Goal: Task Accomplishment & Management: Manage account settings

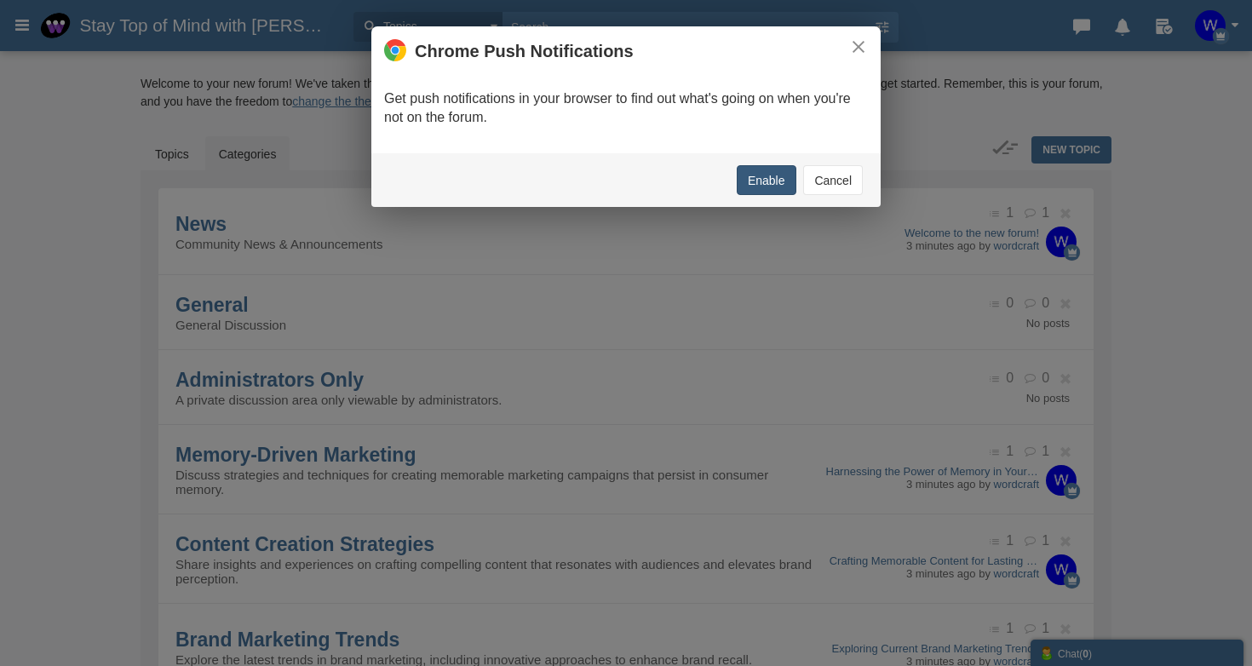
click at [767, 185] on button "Enable" at bounding box center [767, 180] width 60 height 30
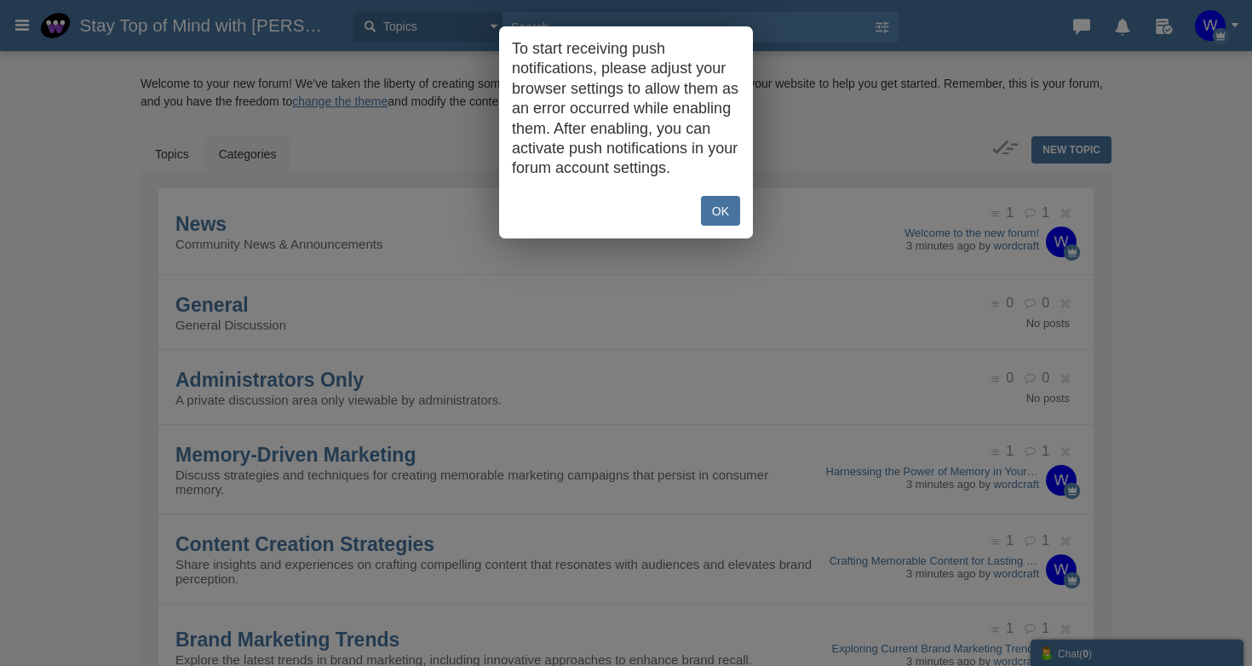
click at [715, 226] on link "OK" at bounding box center [720, 211] width 39 height 30
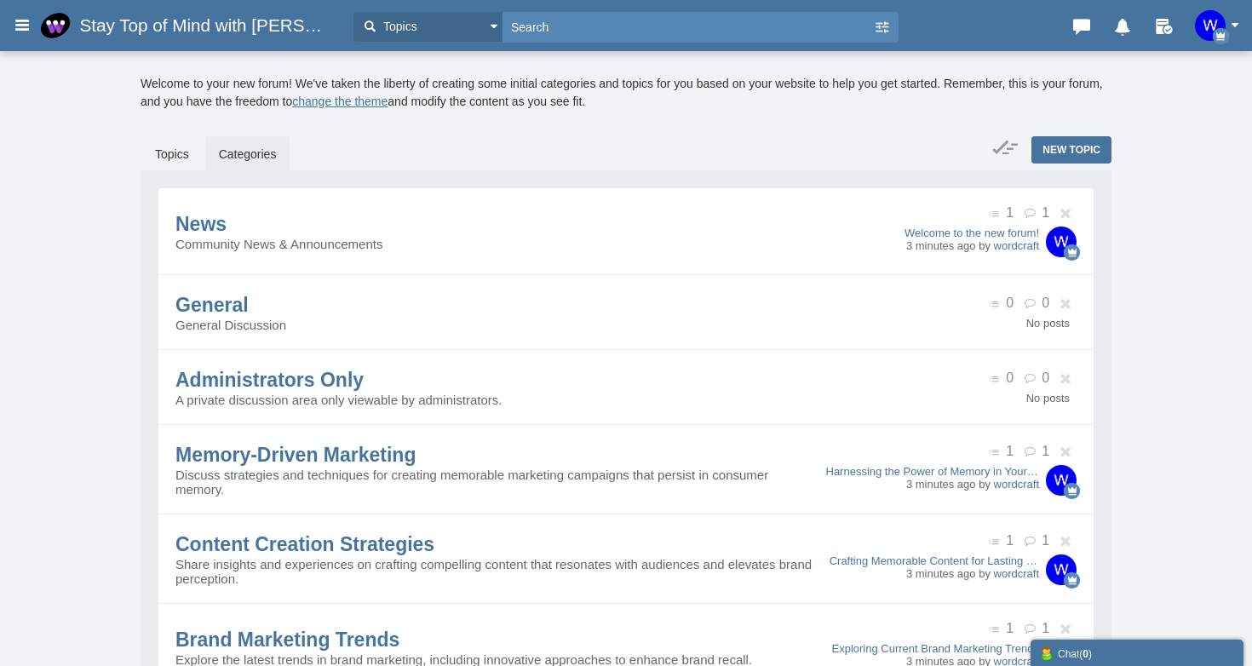
click at [194, 25] on span "Stay Top of Mind with [PERSON_NAME]" at bounding box center [212, 25] width 266 height 20
click at [38, 26] on h3 "Stay Top of Mind with [PERSON_NAME]" at bounding box center [188, 25] width 313 height 31
click at [20, 27] on icon at bounding box center [22, 24] width 19 height 31
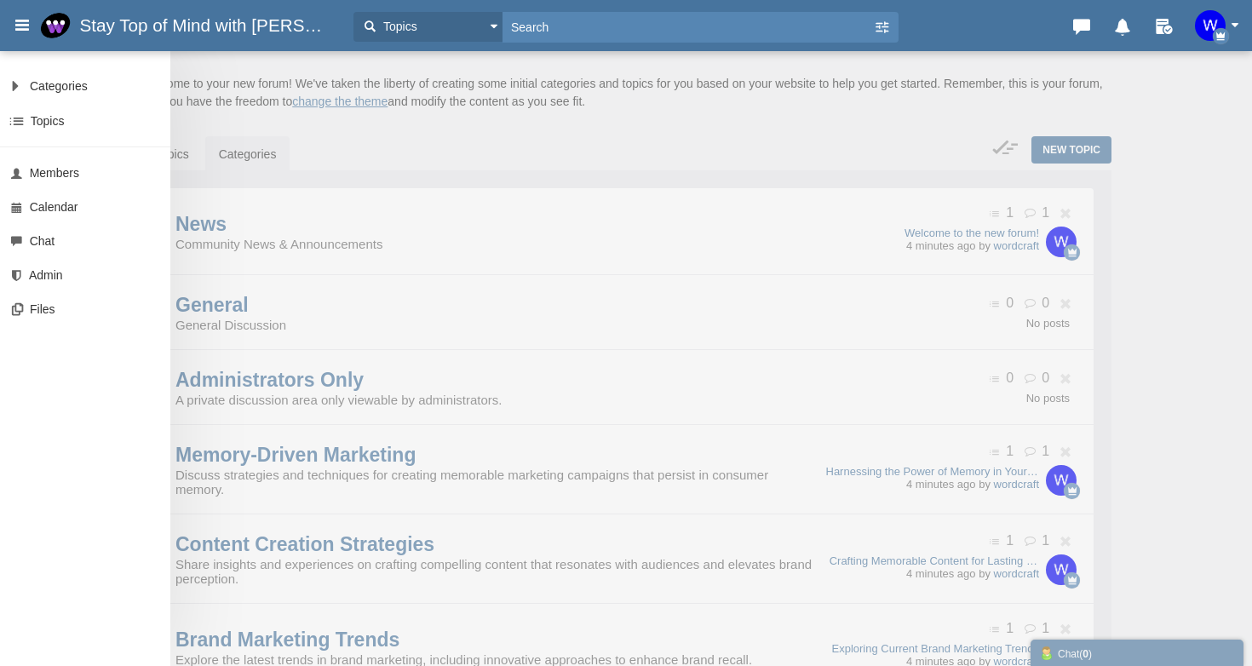
click at [20, 27] on icon at bounding box center [22, 24] width 19 height 31
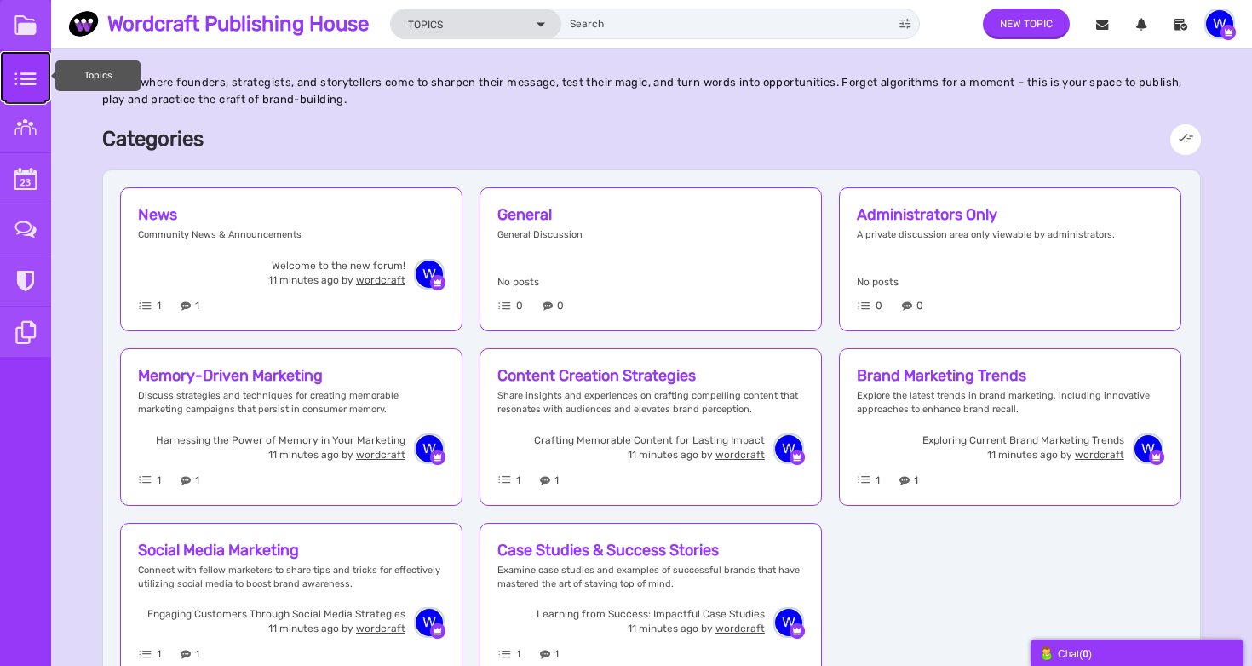
click at [20, 84] on small at bounding box center [25, 76] width 51 height 51
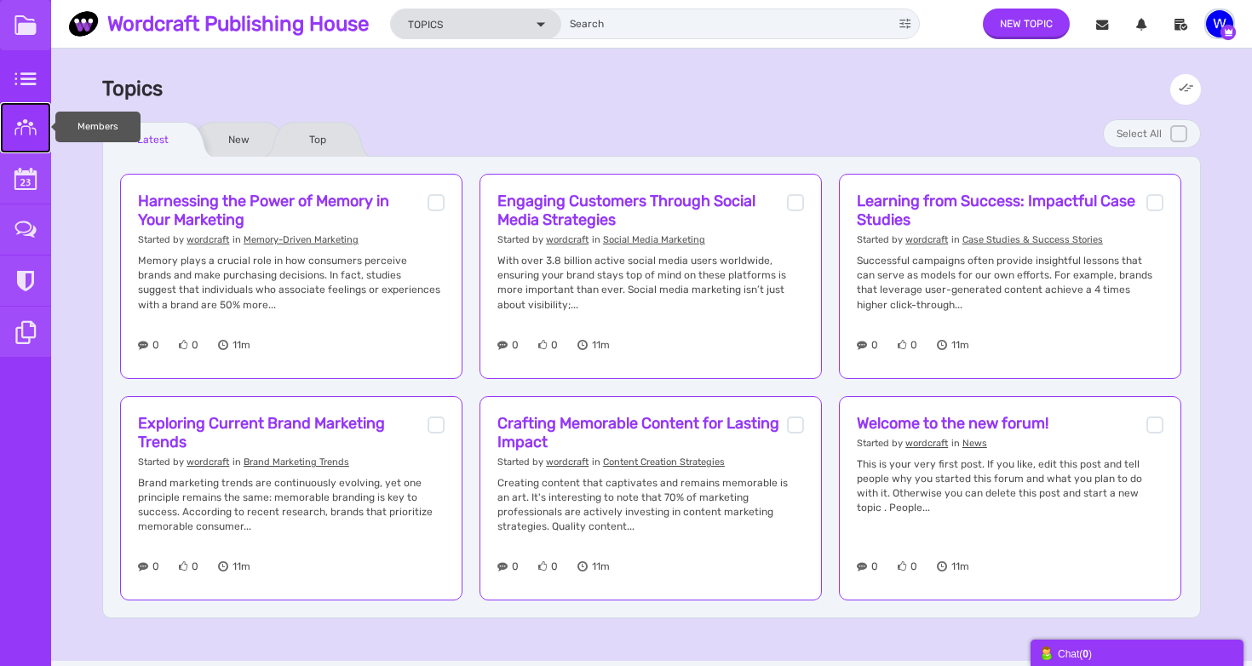
click at [24, 120] on small at bounding box center [25, 127] width 51 height 51
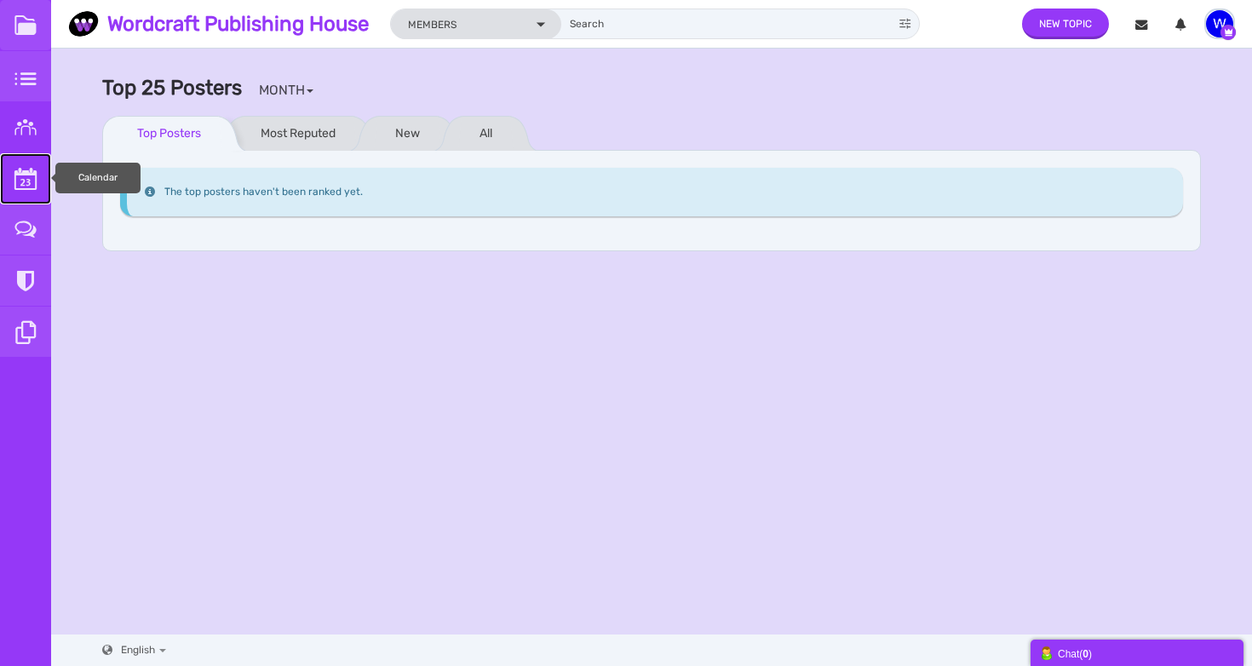
click at [28, 174] on small at bounding box center [25, 178] width 51 height 51
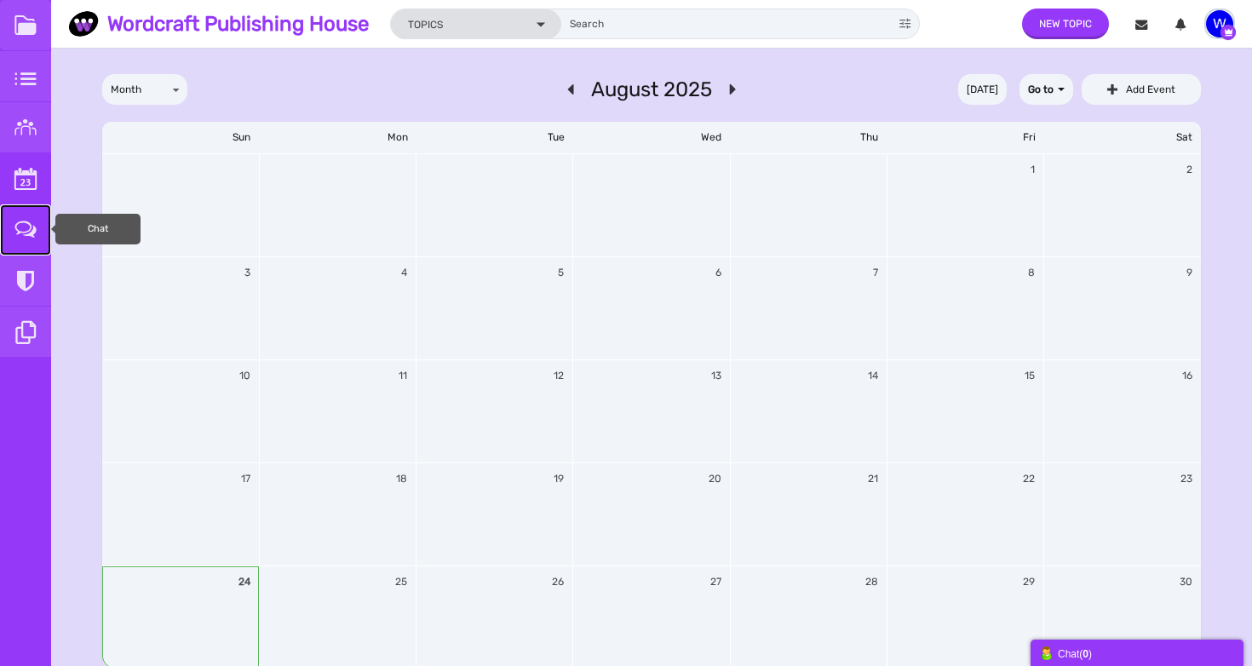
click at [26, 246] on small at bounding box center [25, 229] width 51 height 51
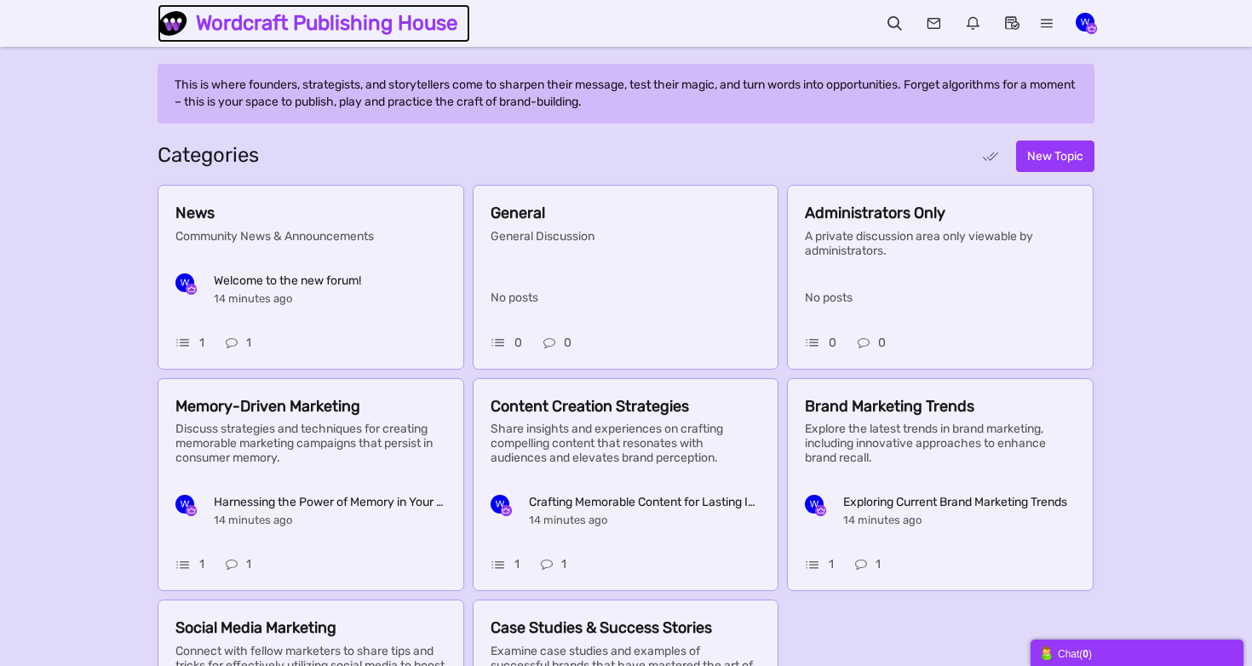
click at [174, 22] on img at bounding box center [177, 24] width 38 height 30
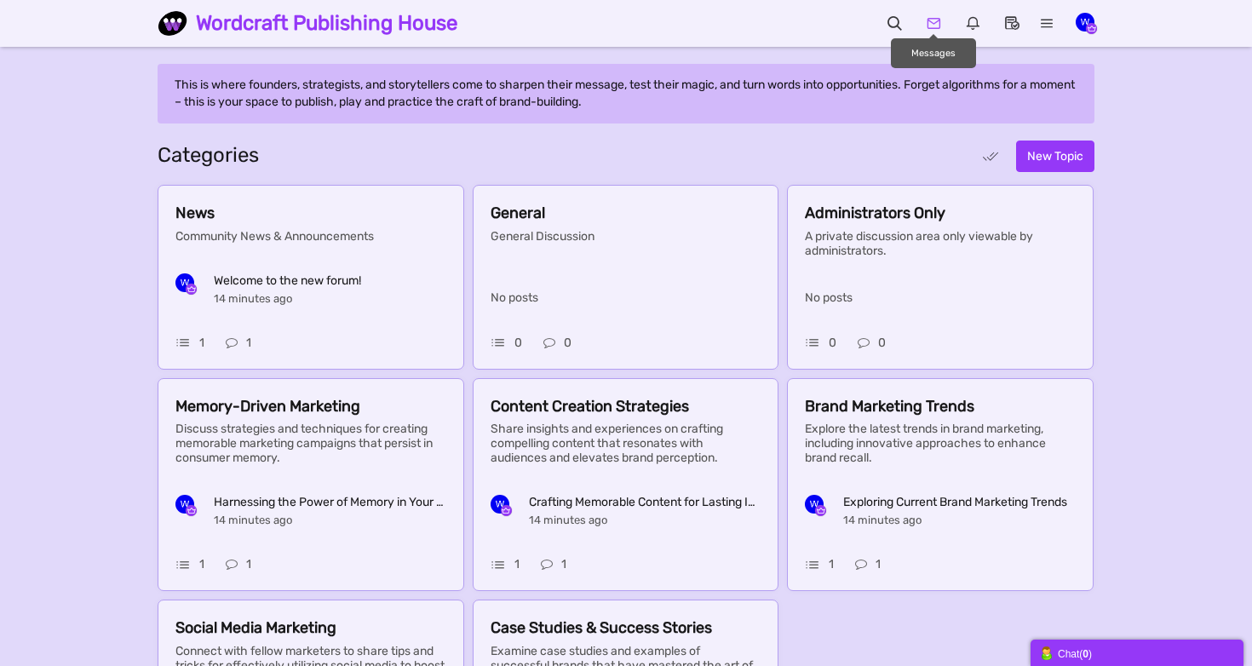
click at [938, 20] on icon at bounding box center [933, 22] width 35 height 17
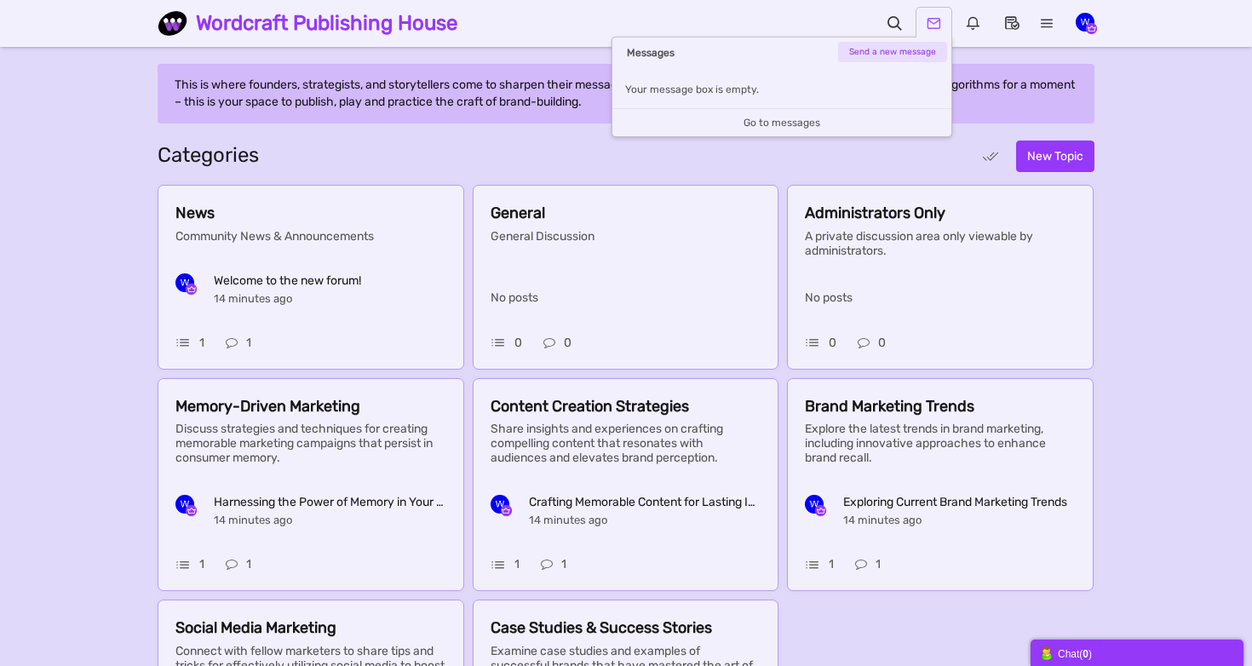
click at [938, 20] on icon at bounding box center [933, 22] width 35 height 17
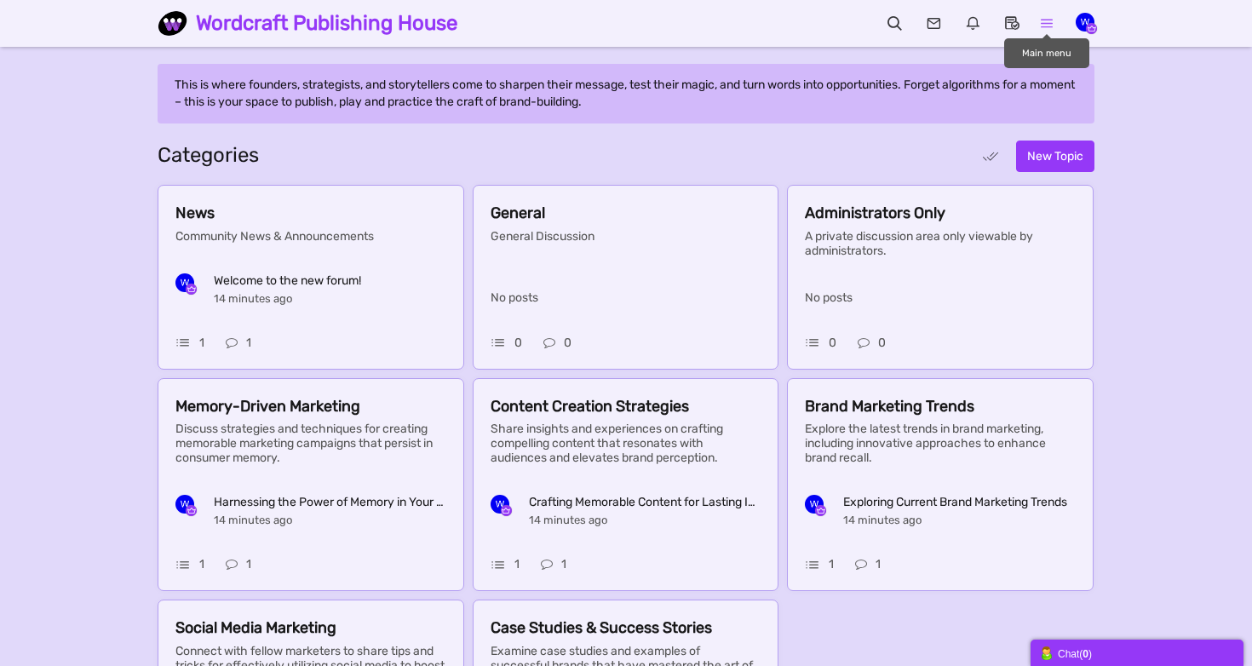
click at [1051, 22] on icon at bounding box center [1047, 22] width 35 height 17
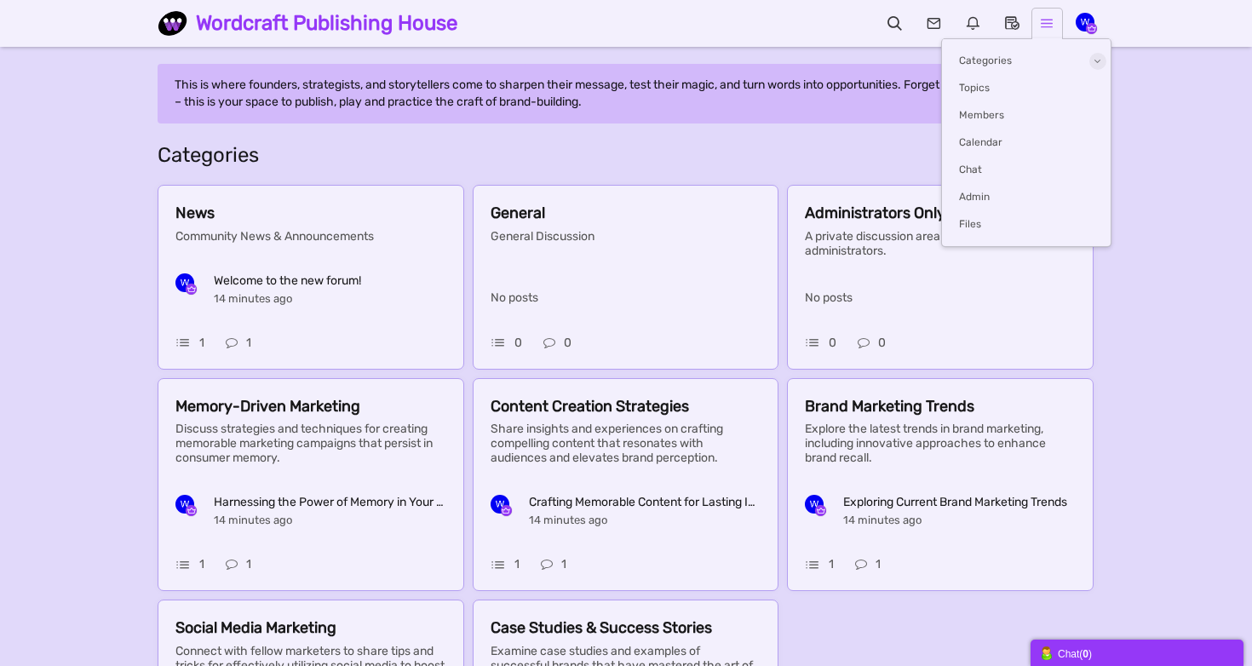
click at [1051, 22] on icon at bounding box center [1047, 22] width 35 height 17
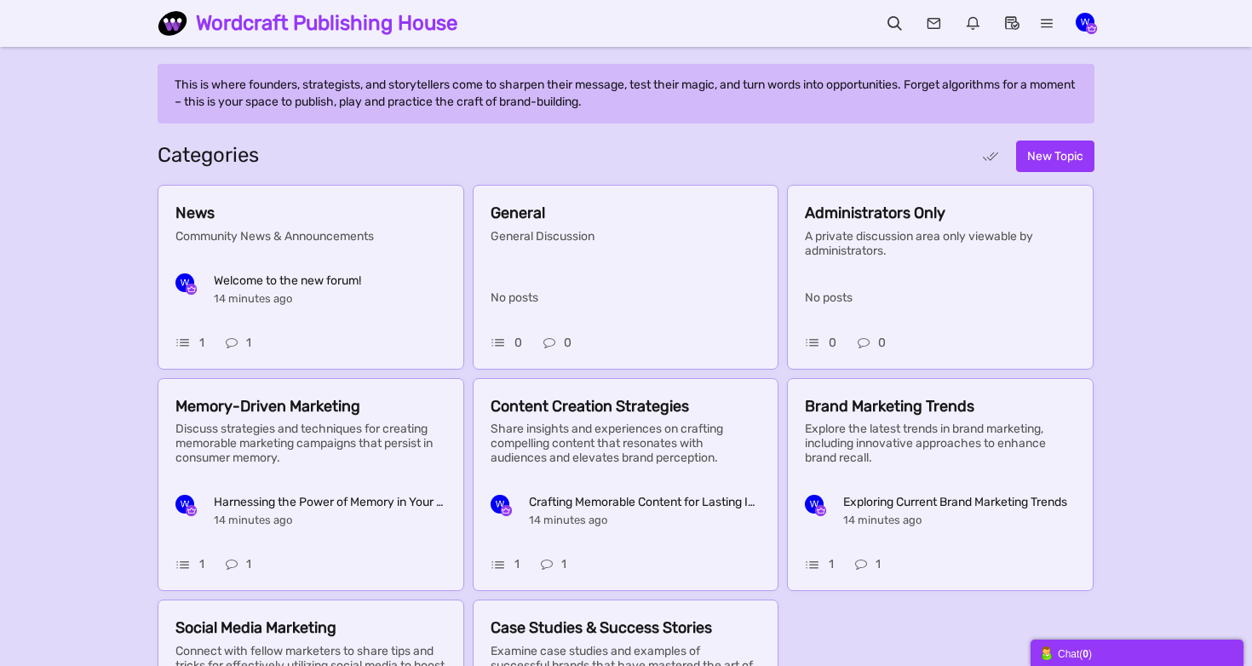
click at [1081, 22] on img "button" at bounding box center [1085, 22] width 19 height 19
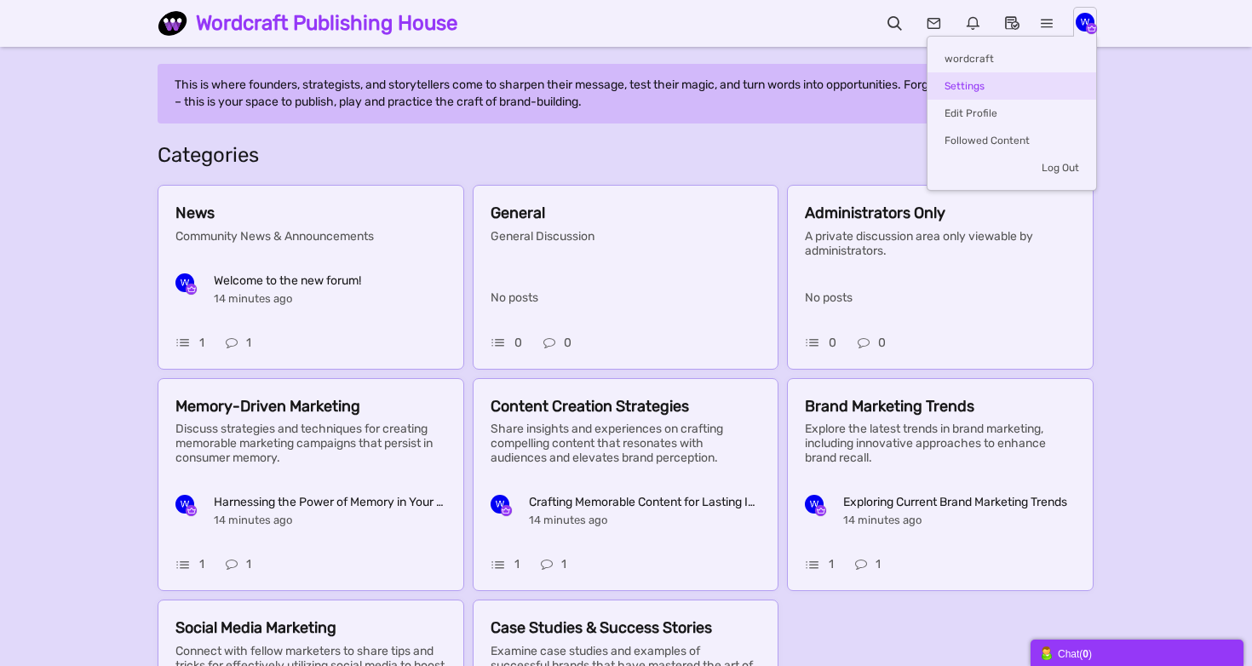
click at [961, 77] on link "Settings" at bounding box center [1011, 85] width 169 height 27
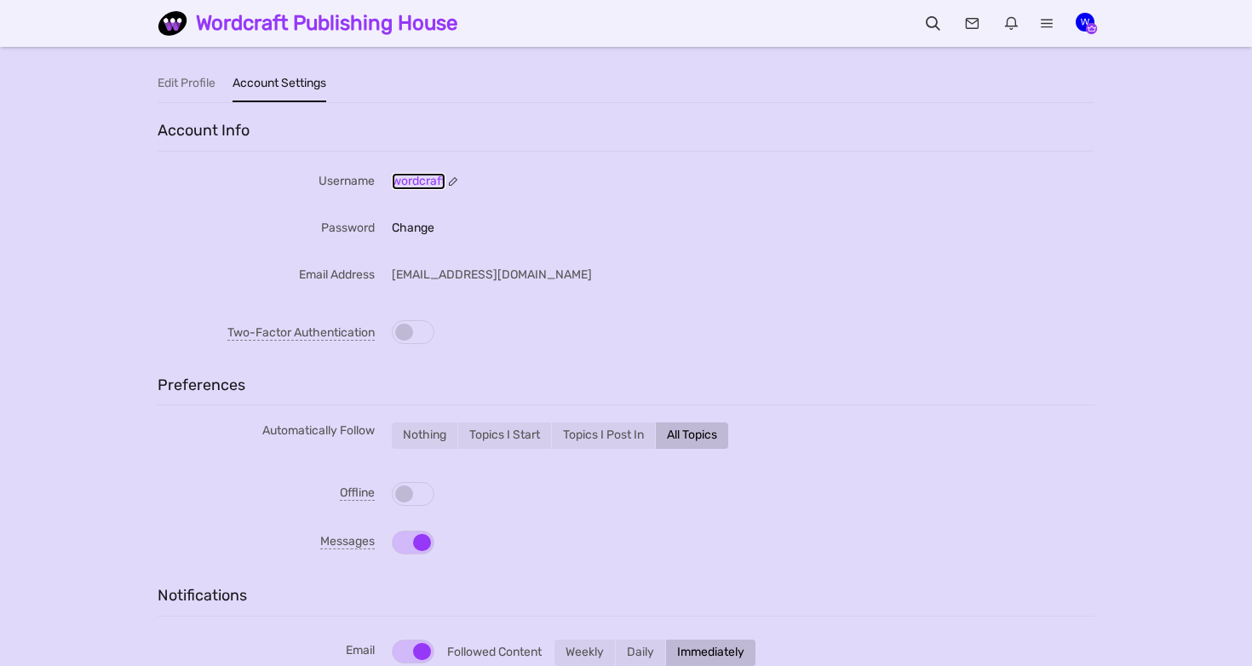
click at [437, 178] on link "wordcraft" at bounding box center [419, 181] width 54 height 17
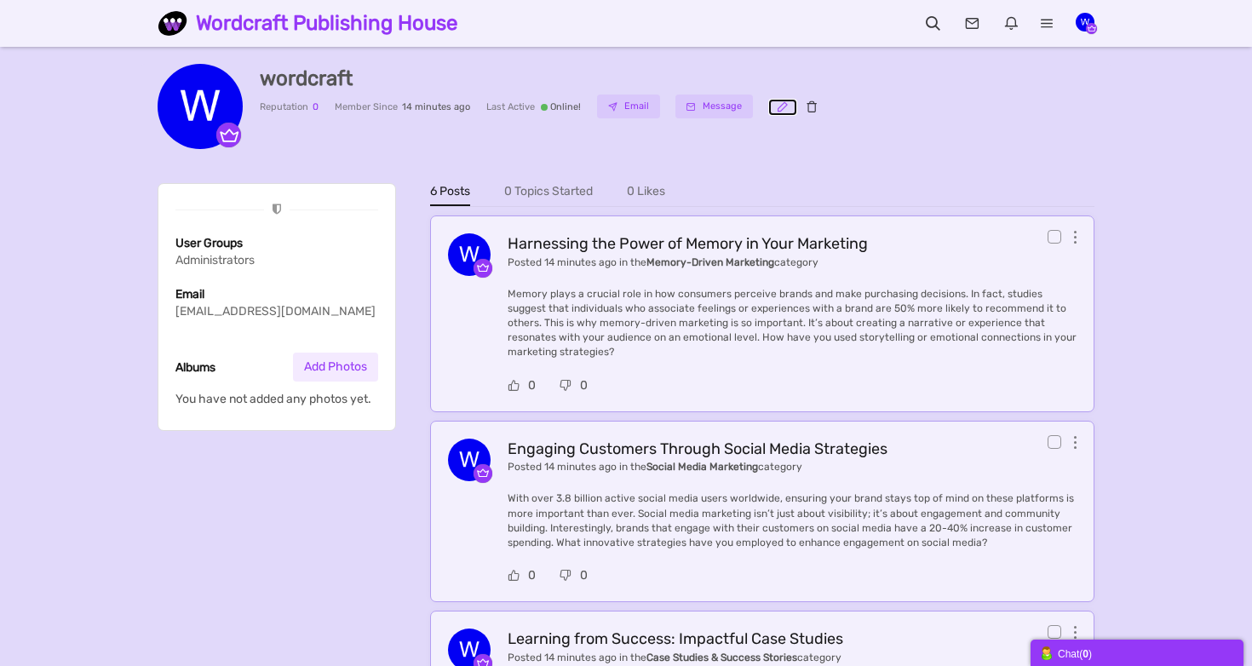
click at [780, 111] on icon at bounding box center [782, 107] width 29 height 14
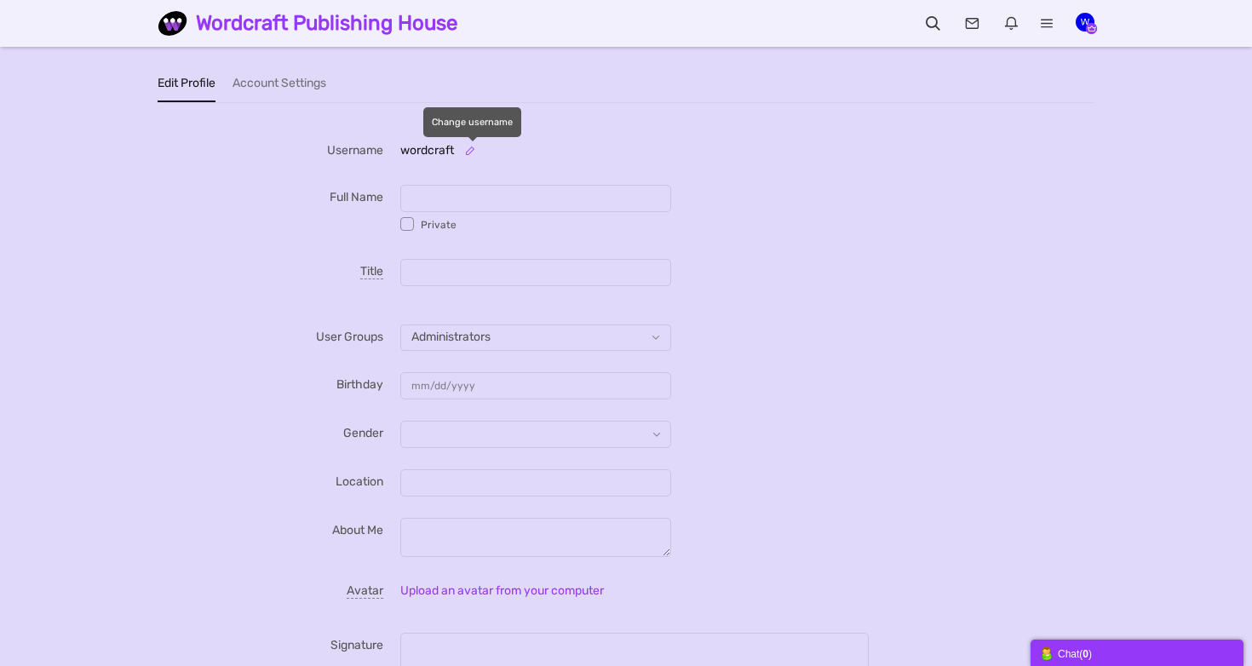
click at [474, 145] on small at bounding box center [470, 151] width 27 height 12
type input "[PERSON_NAME]"
click at [628, 151] on icon "submit" at bounding box center [623, 152] width 12 height 14
click at [508, 187] on input "Full Name" at bounding box center [535, 198] width 271 height 27
click at [442, 198] on input "Cass whitaker" at bounding box center [535, 198] width 271 height 27
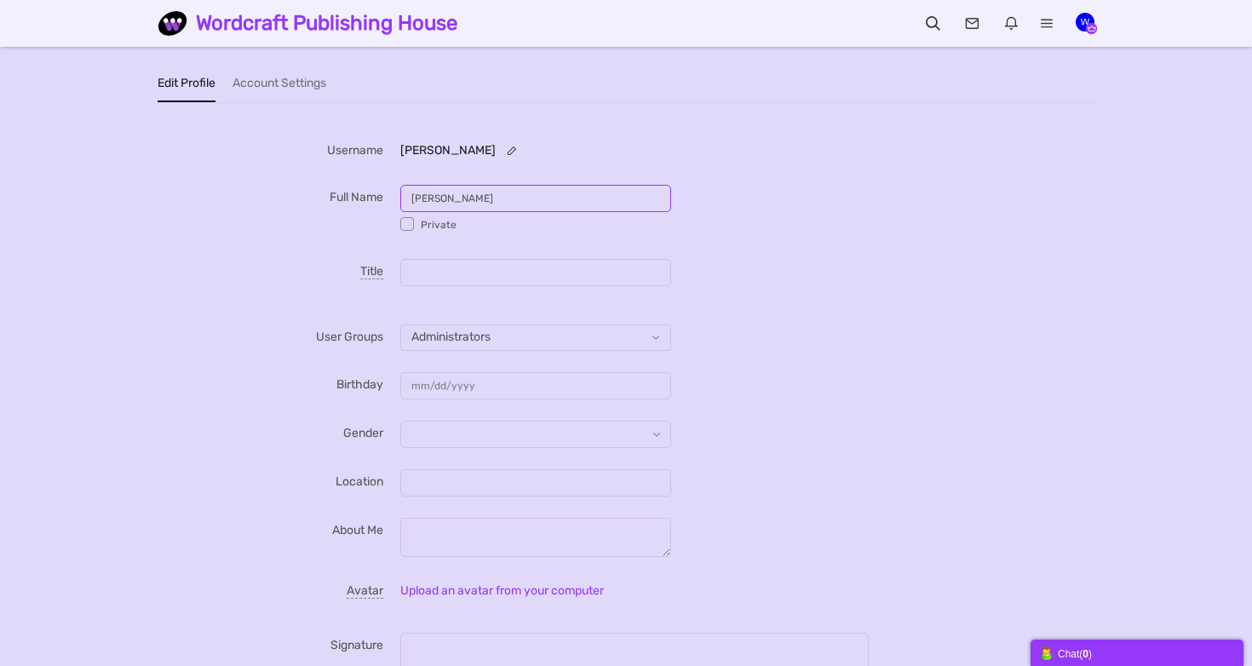
type input "[PERSON_NAME]"
click at [250, 210] on div "Full Name Cass Whitaker Private" at bounding box center [626, 215] width 903 height 61
click at [498, 146] on small at bounding box center [511, 151] width 27 height 12
type input "casswhitaker"
click at [622, 158] on icon "submit" at bounding box center [623, 152] width 12 height 14
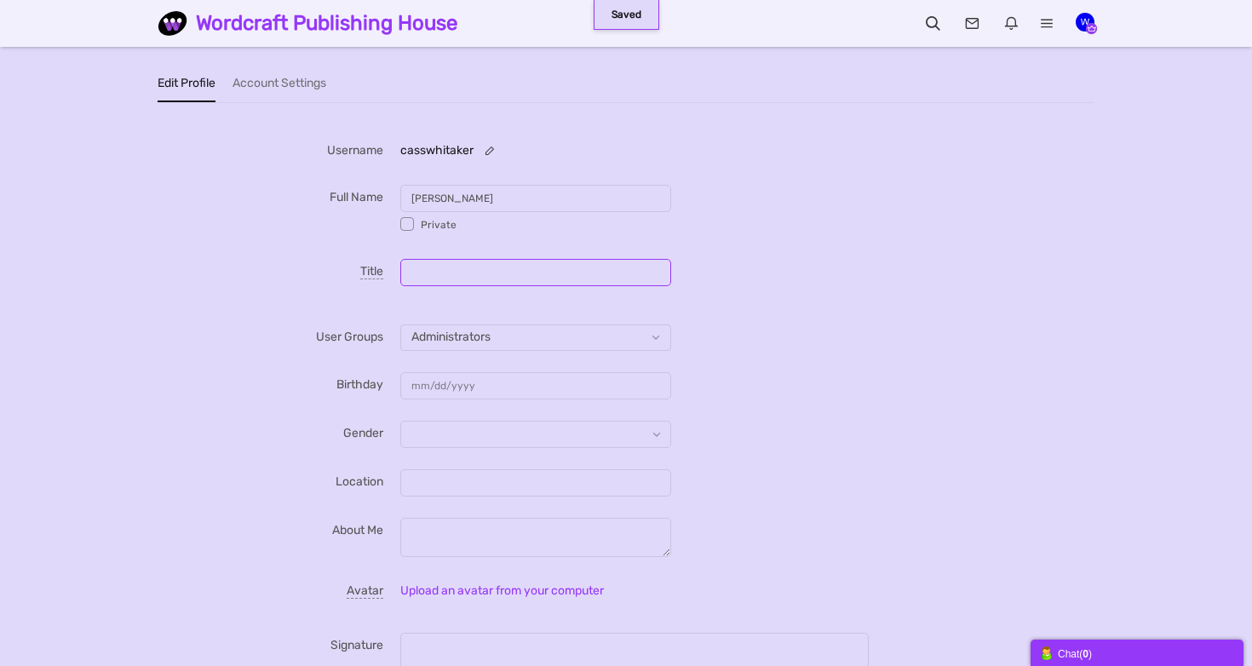
click at [437, 273] on input "text" at bounding box center [535, 272] width 271 height 27
type input "H"
type input "L"
type input "Head honcho"
click at [436, 265] on input "Word concubine" at bounding box center [535, 272] width 271 height 27
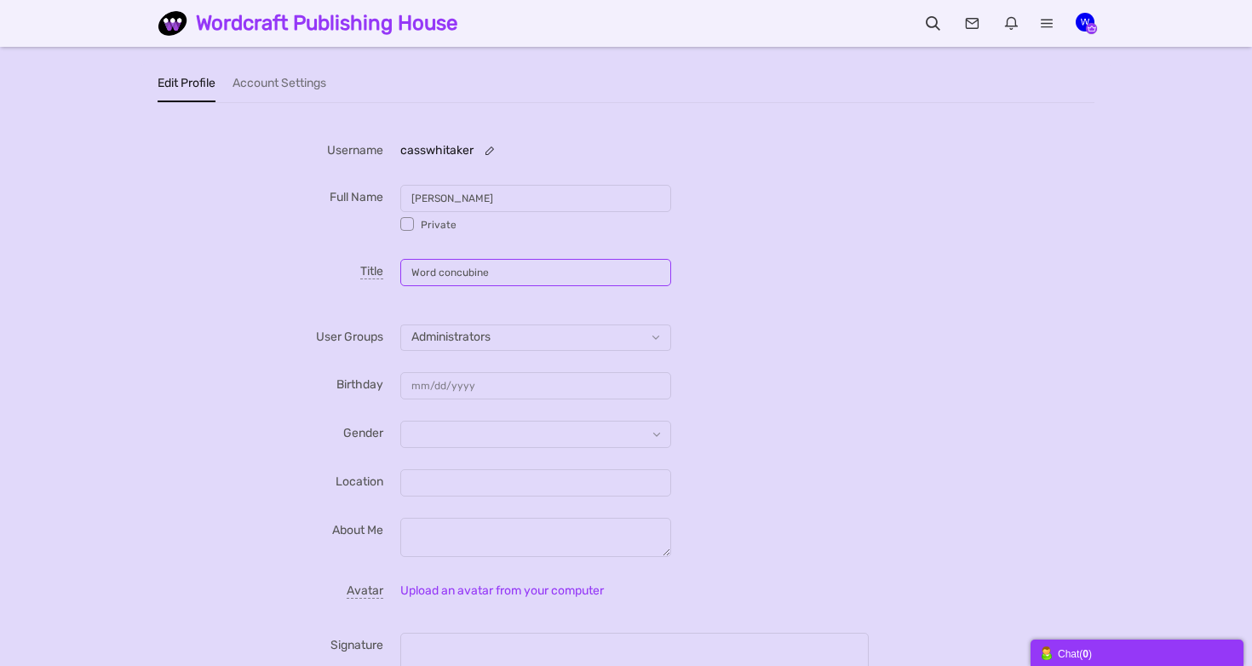
type input "Word concubine"
click at [286, 306] on div "Title Word concubine" at bounding box center [626, 285] width 903 height 53
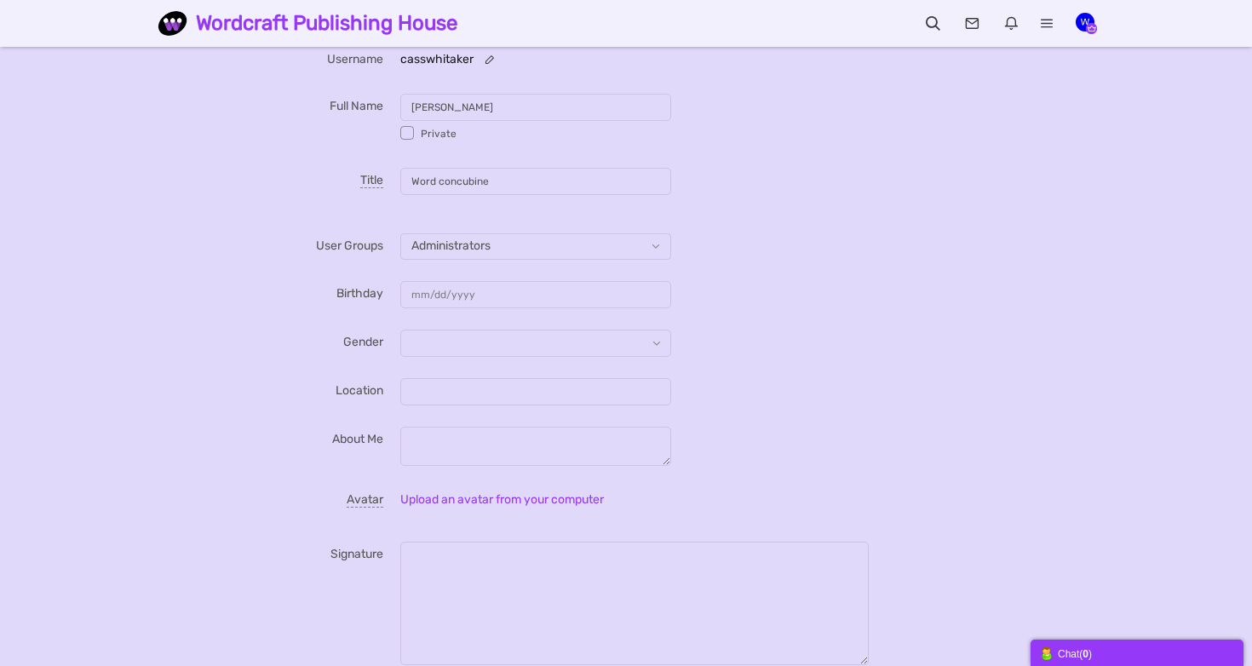
scroll to position [95, 0]
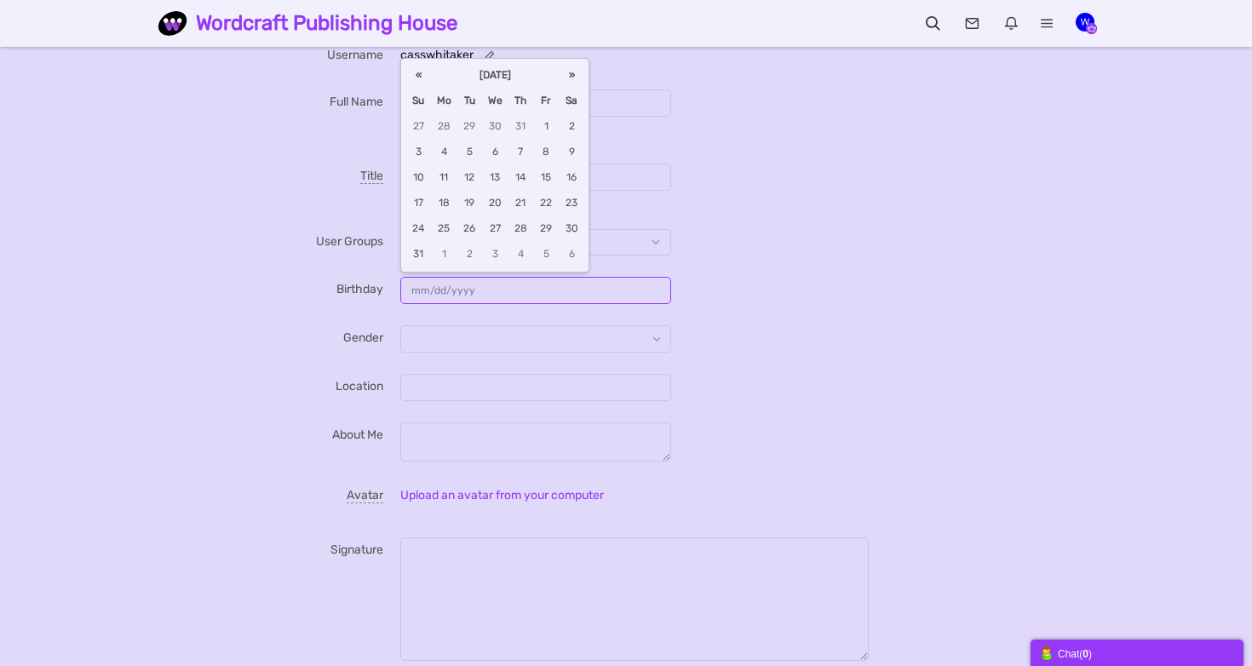
click at [414, 290] on input "text" at bounding box center [535, 290] width 271 height 27
click at [505, 293] on input "22/02/1990f" at bounding box center [535, 290] width 271 height 27
click at [326, 346] on label "Gender" at bounding box center [288, 335] width 226 height 21
click at [400, 374] on input "Gender" at bounding box center [535, 387] width 271 height 27
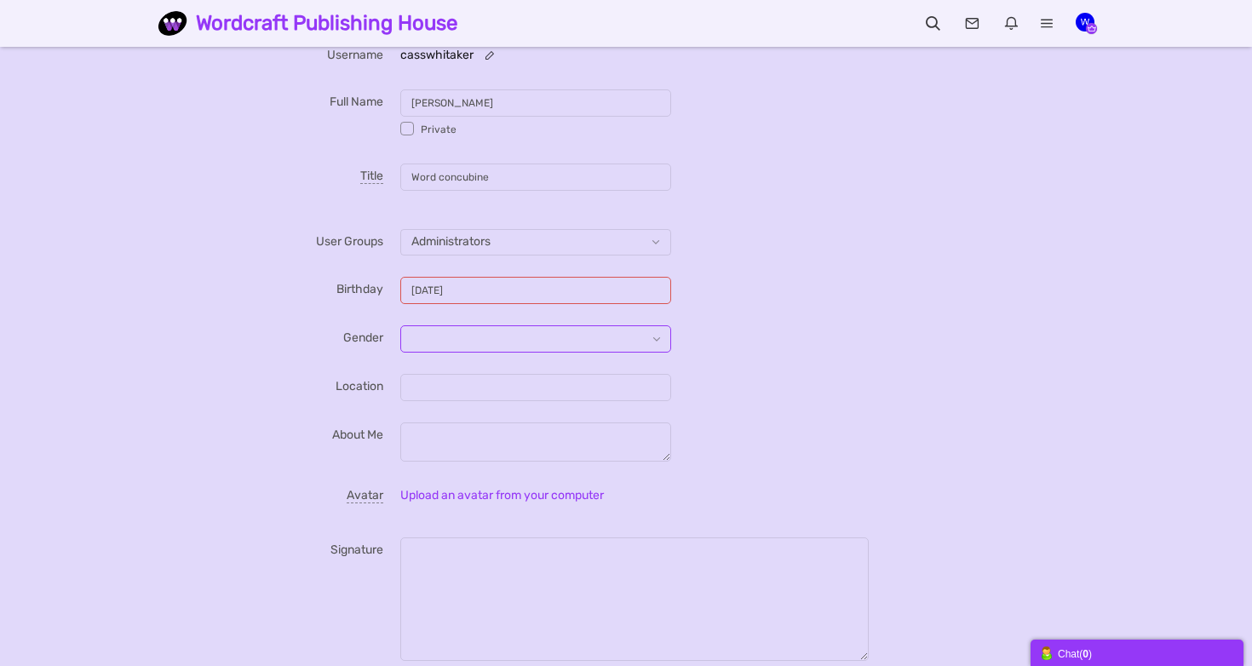
click at [448, 326] on input "text" at bounding box center [535, 338] width 271 height 27
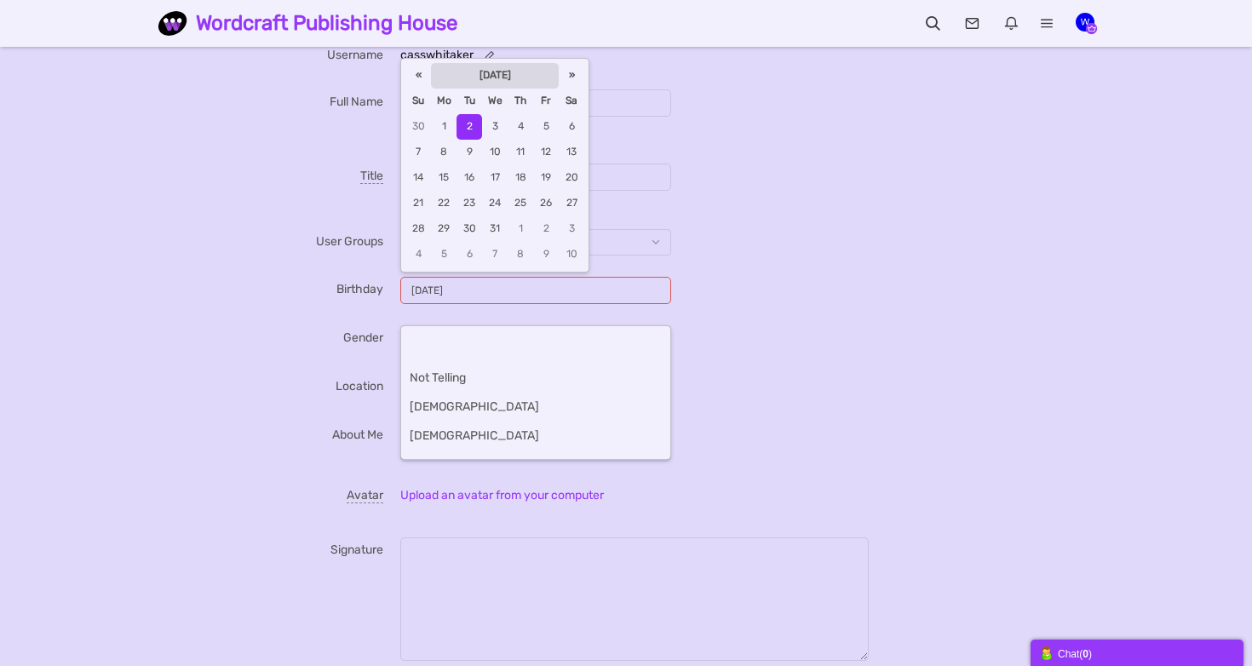
click at [485, 63] on th "October 1990" at bounding box center [495, 76] width 128 height 26
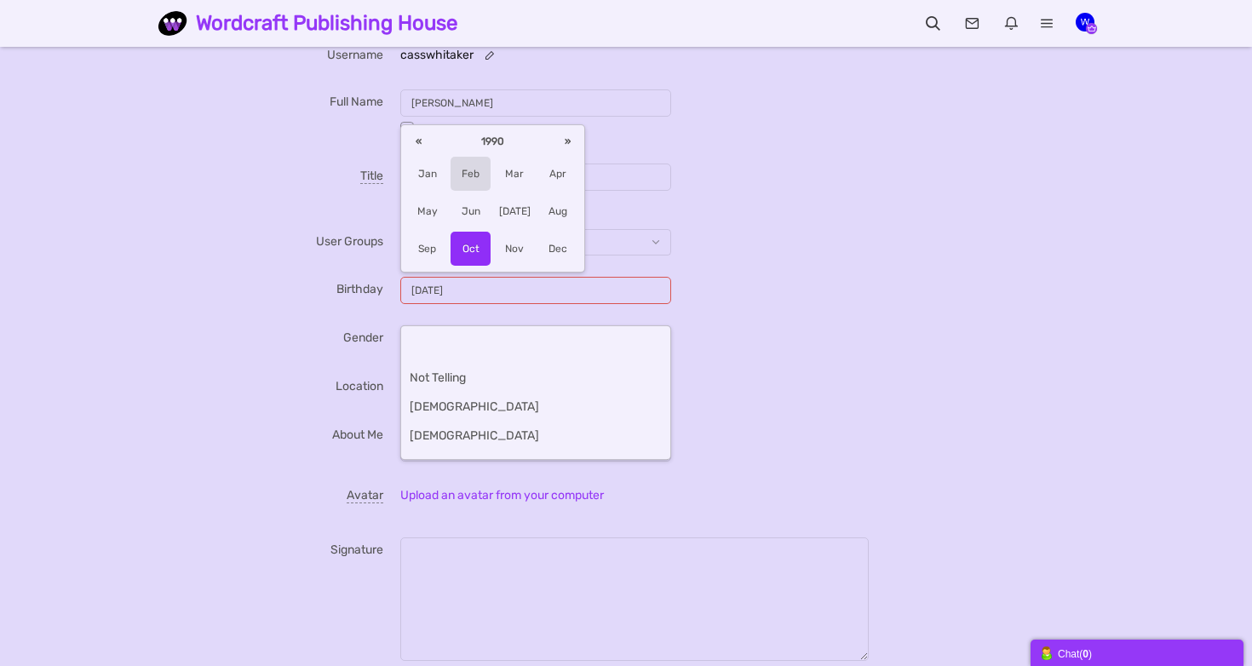
click at [464, 169] on span "Feb" at bounding box center [471, 174] width 40 height 34
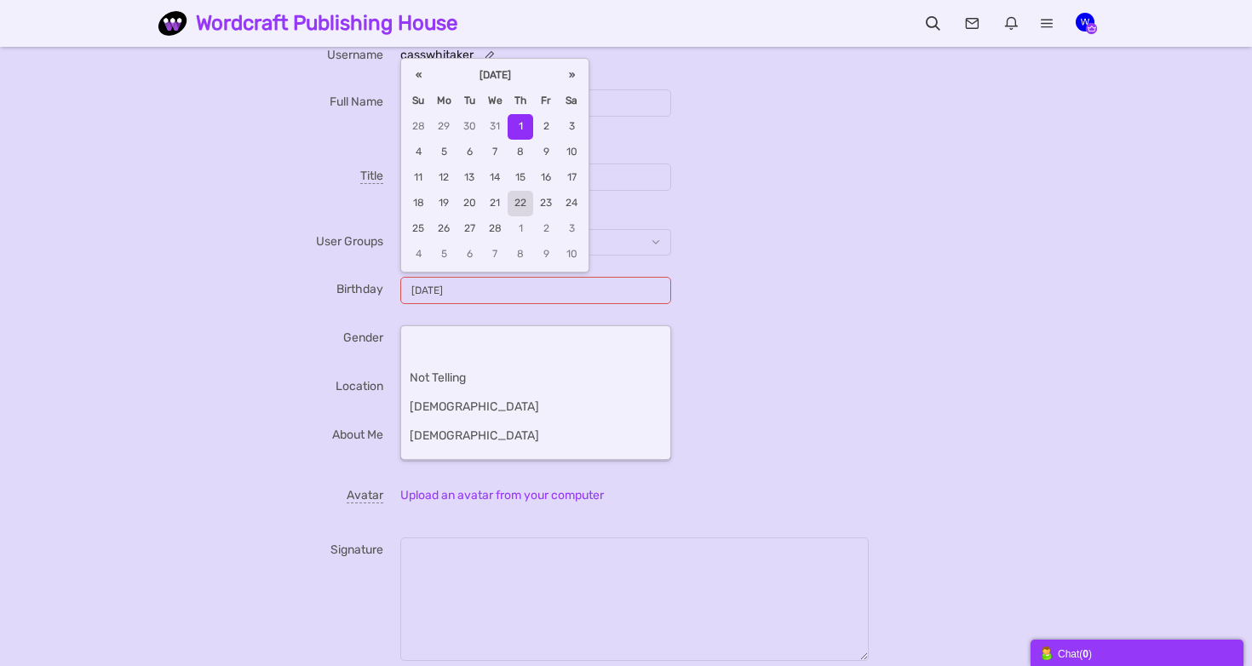
click at [523, 200] on td "22" at bounding box center [521, 204] width 26 height 26
type input "02/22/1990"
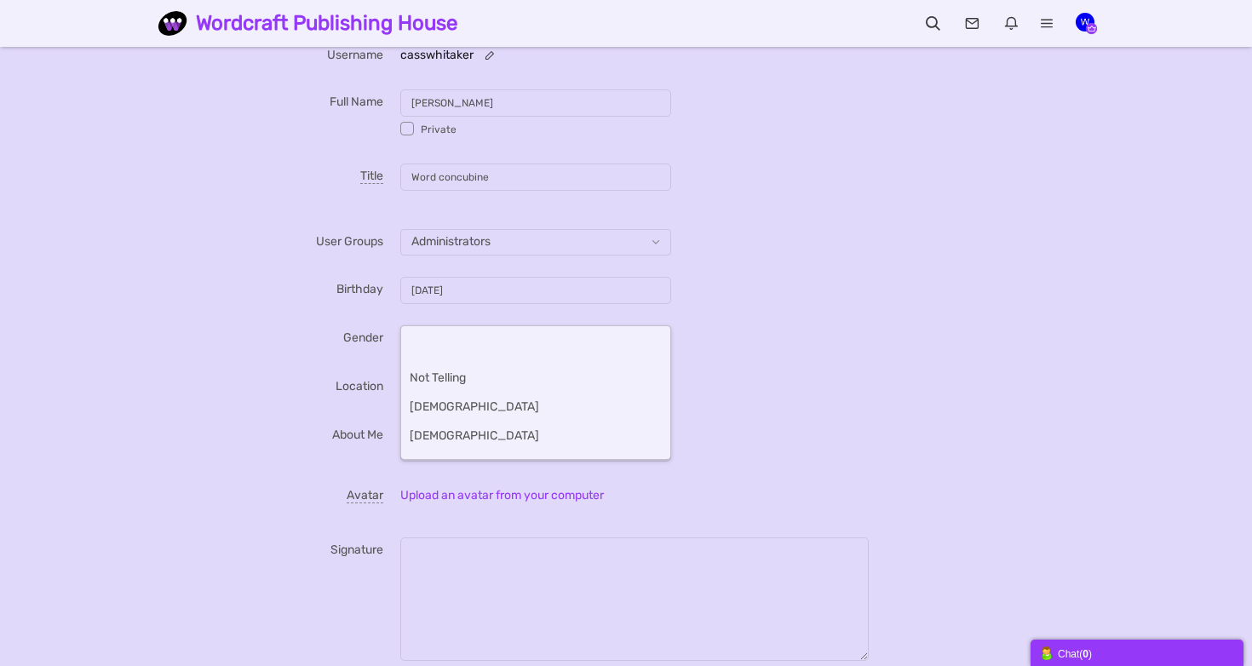
click at [286, 365] on form "Username casswhitaker Full Name Cass Whitaker Private Title Word concubine User…" at bounding box center [626, 385] width 903 height 720
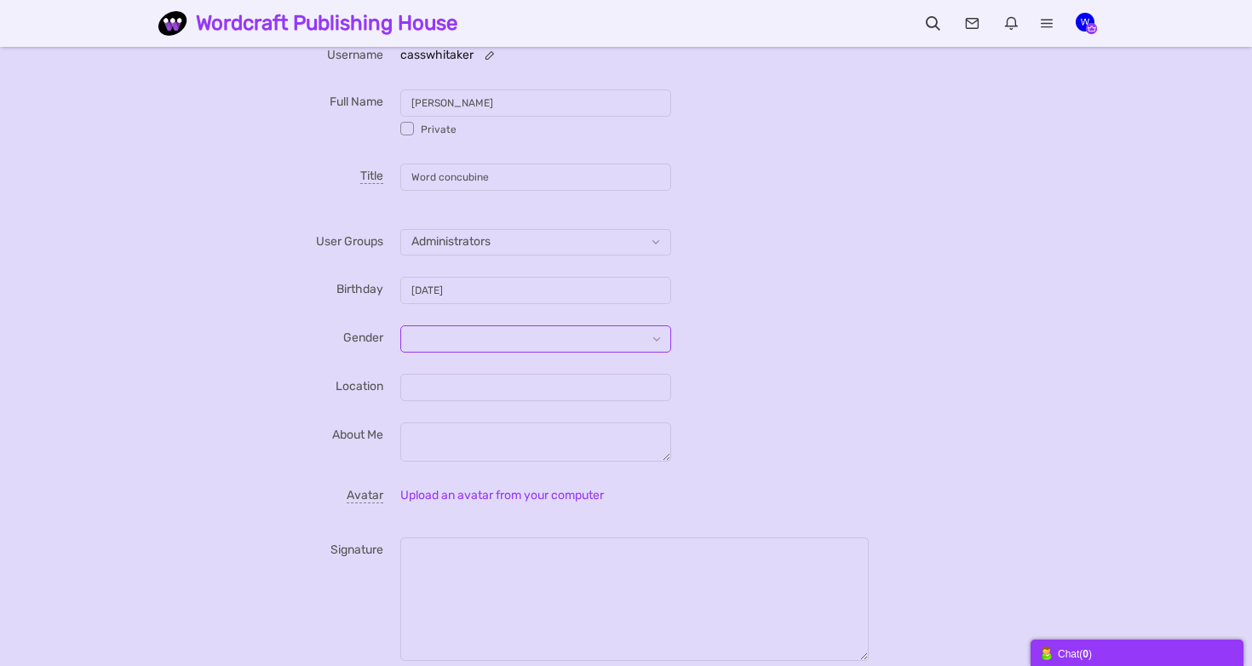
click at [455, 337] on input "text" at bounding box center [535, 338] width 271 height 27
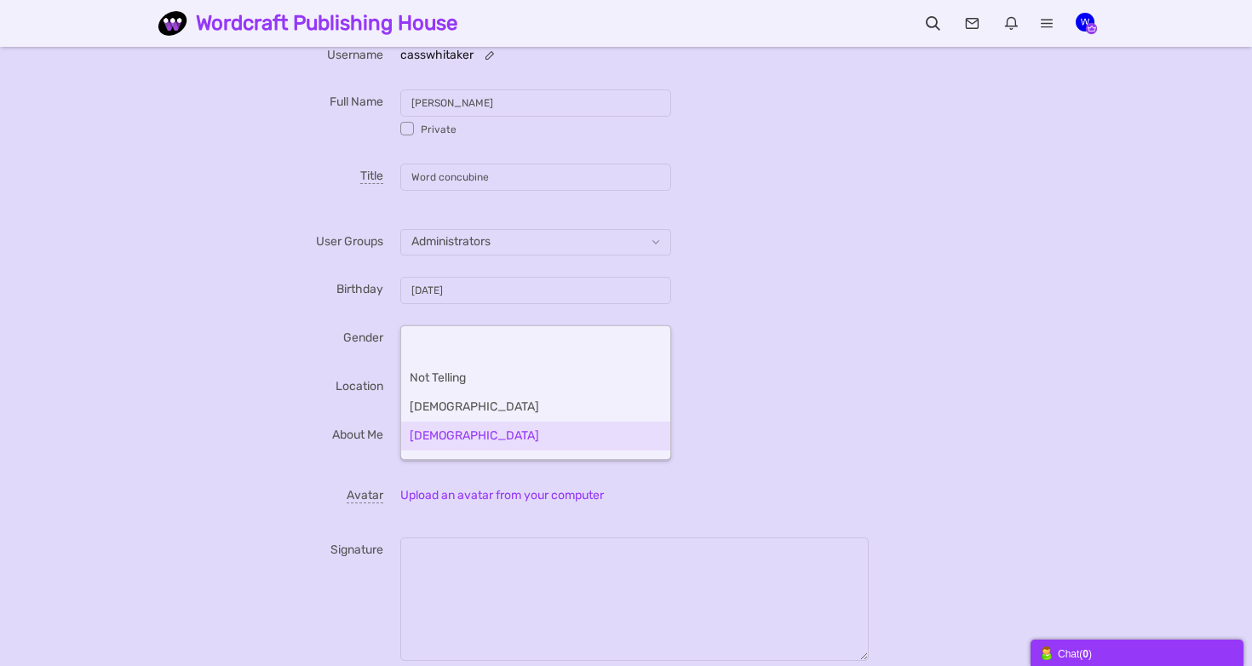
click at [446, 424] on li "Female" at bounding box center [535, 436] width 269 height 29
type input "Female"
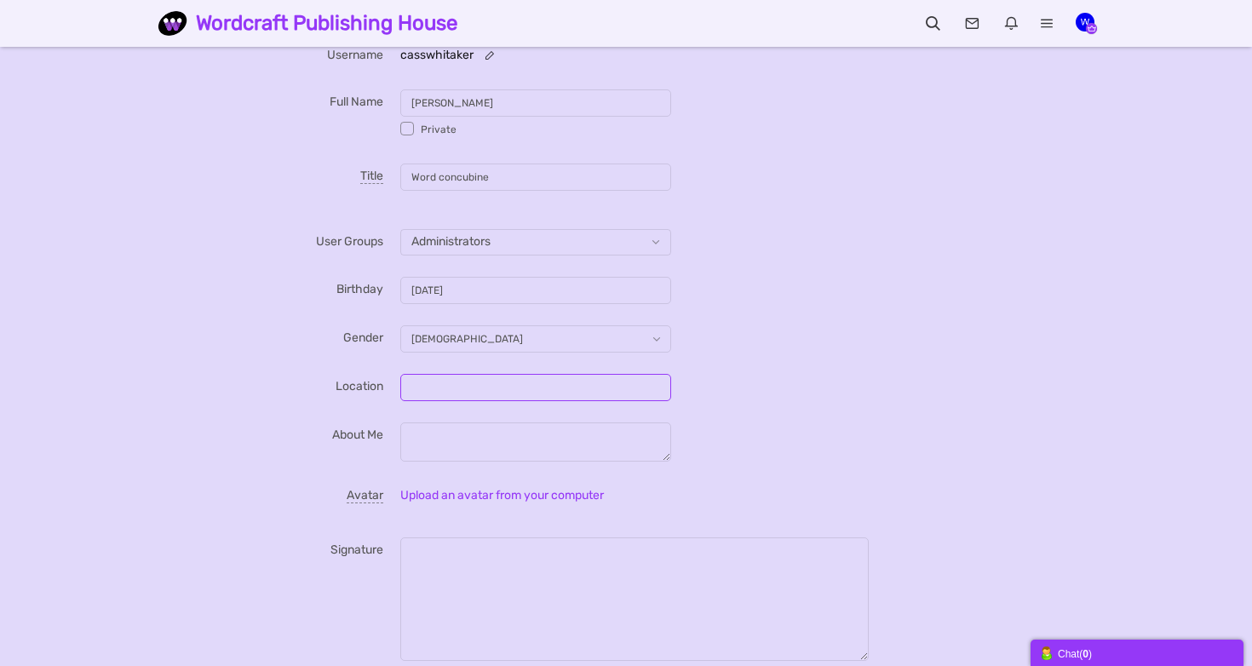
click at [449, 386] on input "Gender" at bounding box center [535, 387] width 271 height 27
type input "Melbourne, Australia"
click at [223, 393] on label "Location" at bounding box center [288, 384] width 226 height 21
click at [400, 393] on input "Melbourne, Australia" at bounding box center [535, 387] width 271 height 27
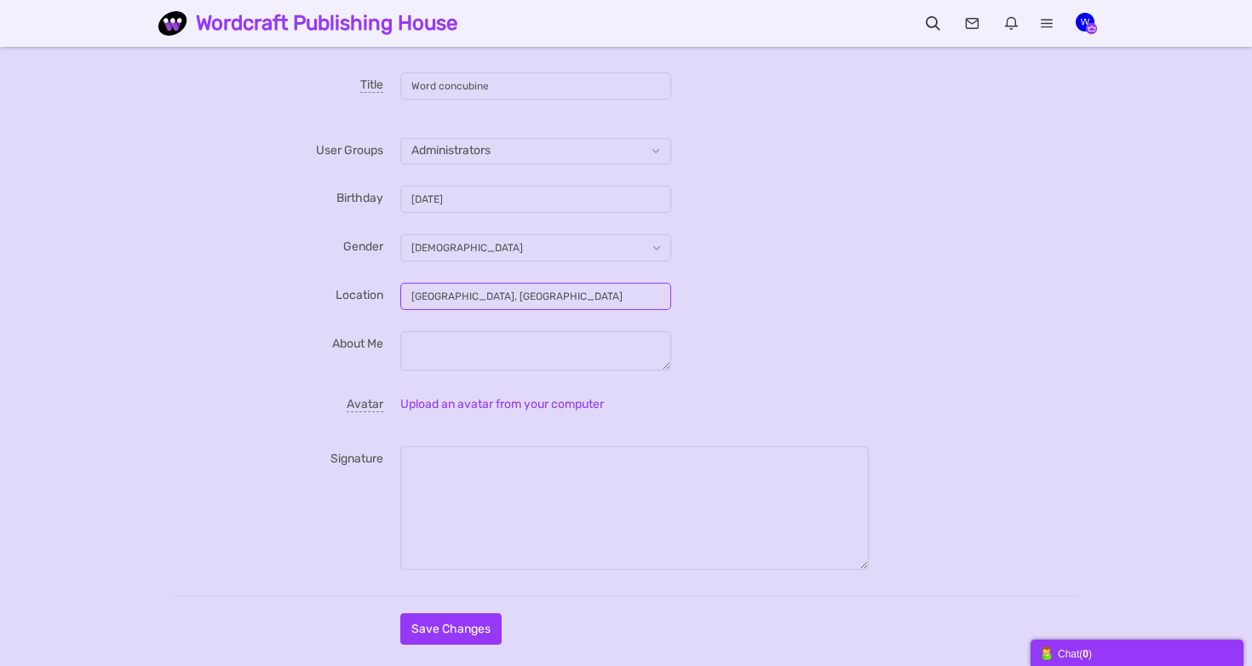
scroll to position [255, 0]
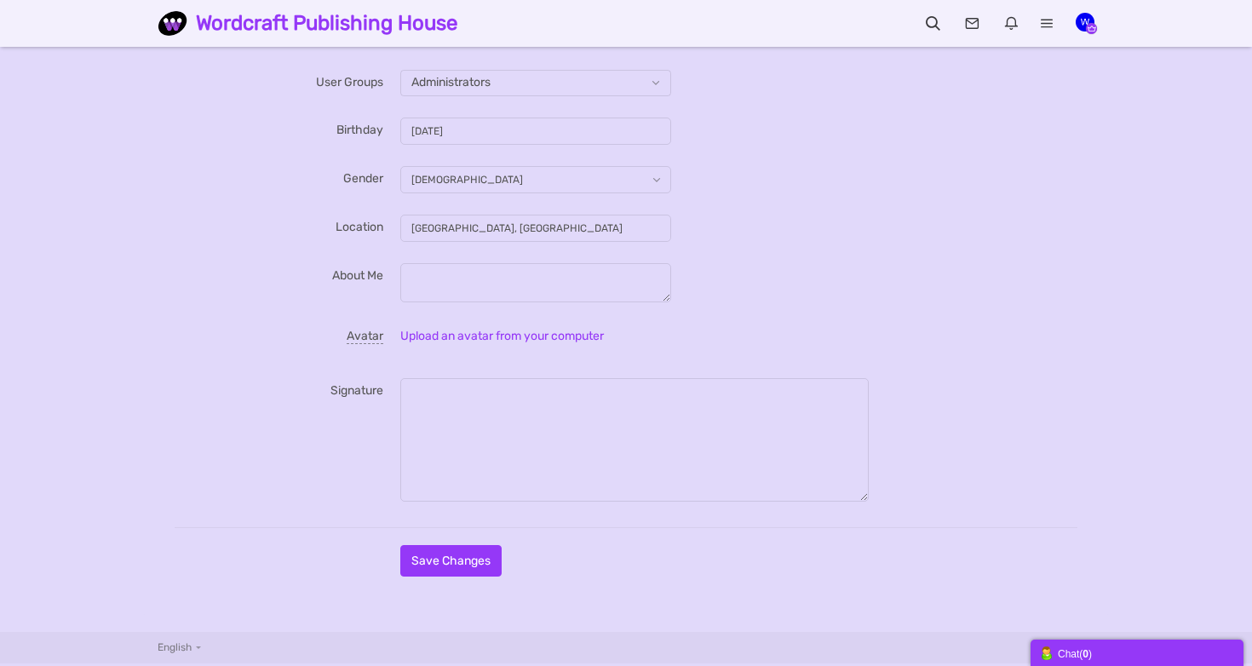
click at [462, 330] on span "Upload an avatar from your computer" at bounding box center [502, 336] width 204 height 14
type input "C:\fakepath\CWheadshot1.png"
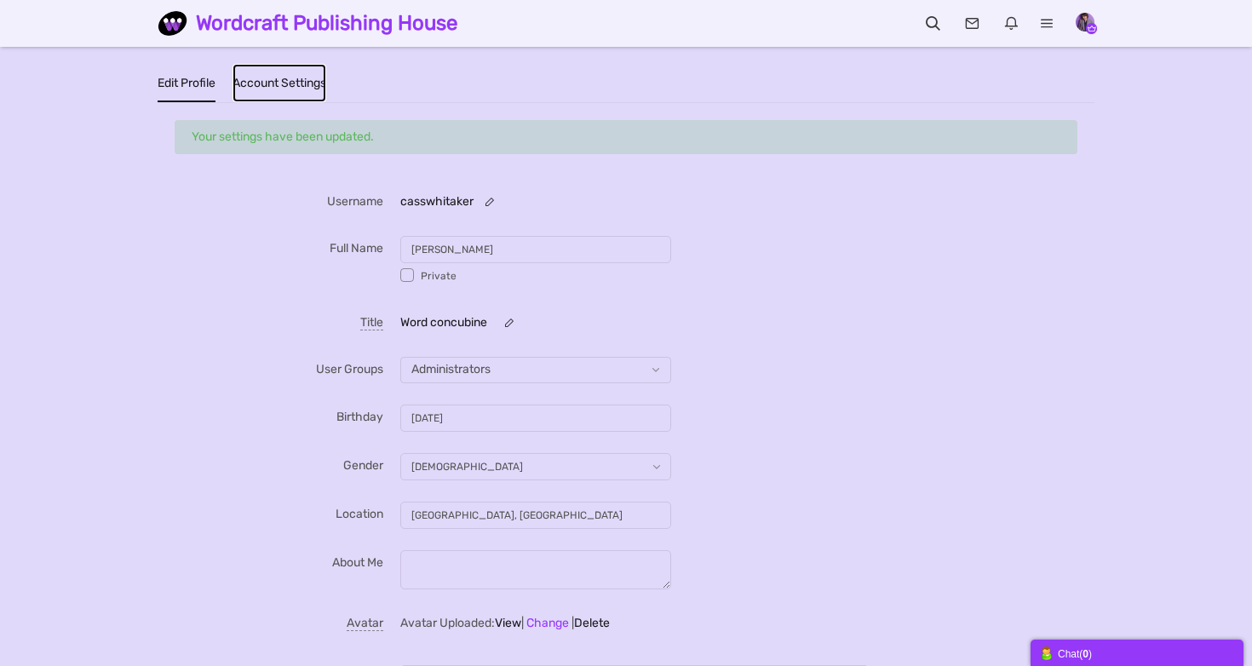
click at [284, 81] on link "Account Settings" at bounding box center [280, 83] width 94 height 38
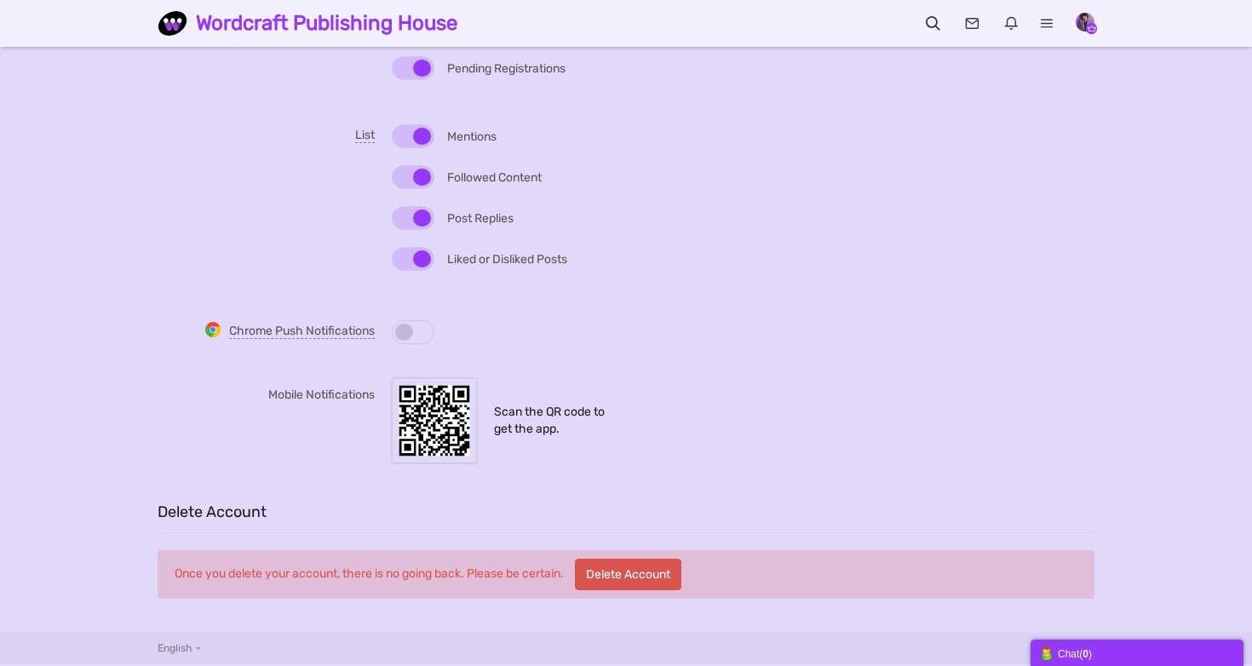
scroll to position [910, 0]
click at [399, 333] on span at bounding box center [404, 332] width 18 height 17
click at [0, 0] on input "checkbox" at bounding box center [0, 0] width 0 height 0
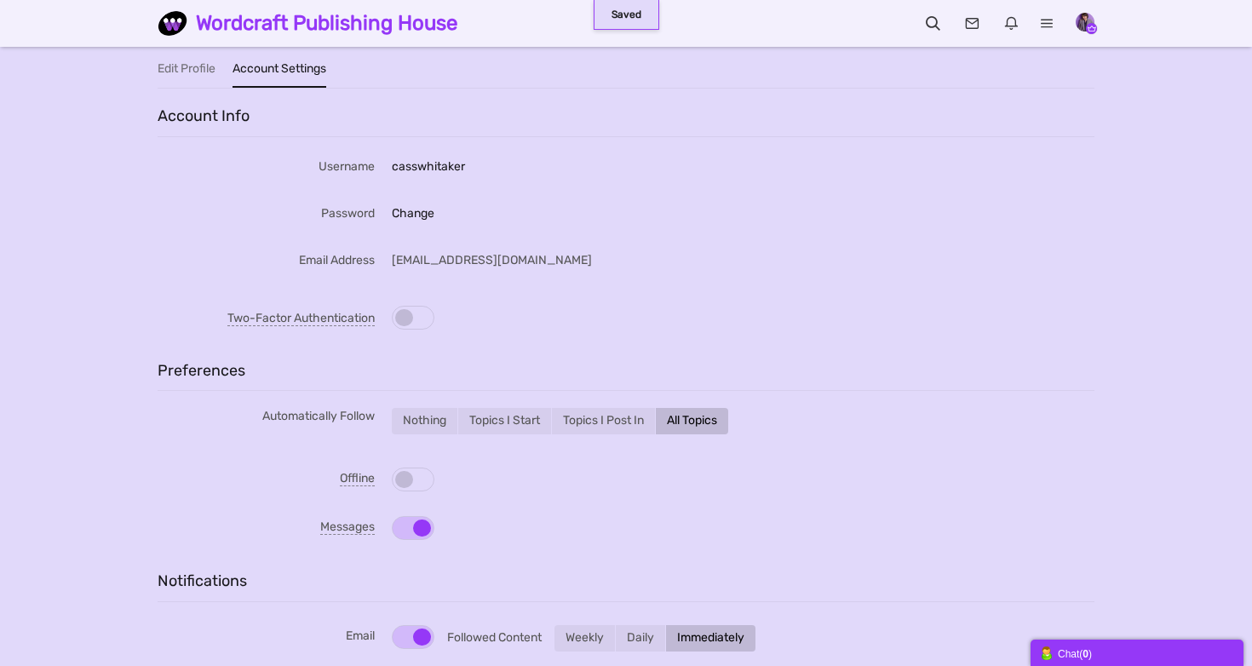
scroll to position [0, 0]
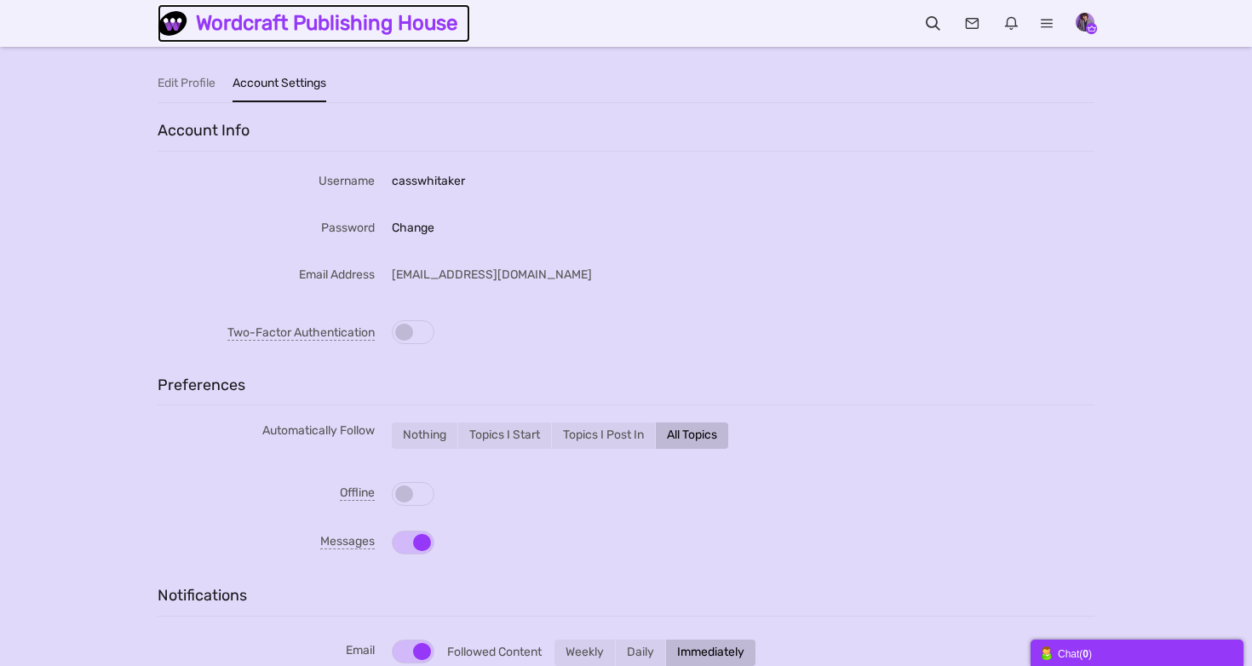
click at [176, 25] on img at bounding box center [177, 24] width 38 height 30
